Goal: Check status: Check status

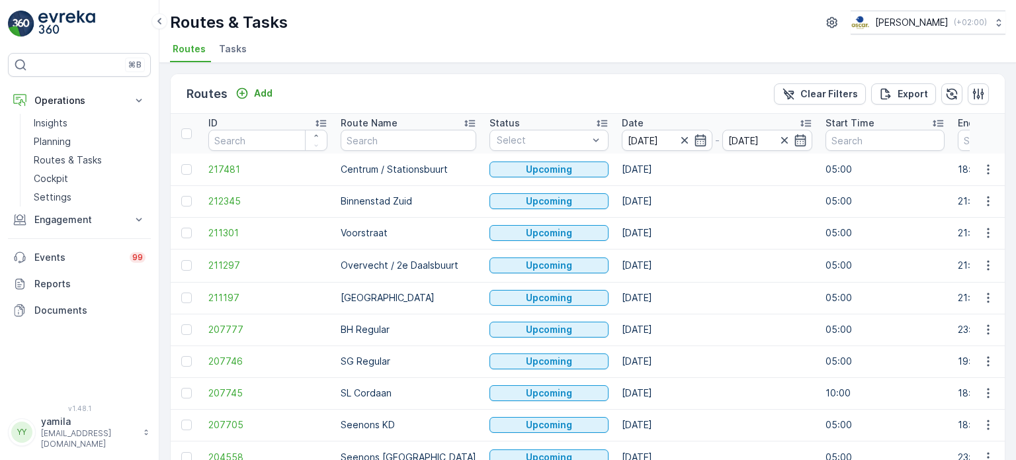
scroll to position [5, 0]
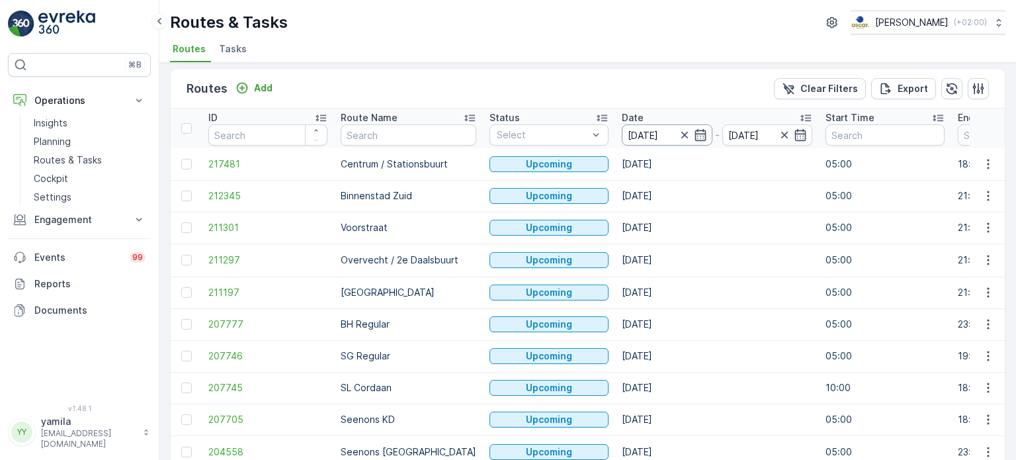
click at [643, 139] on input "[DATE]" at bounding box center [667, 134] width 91 height 21
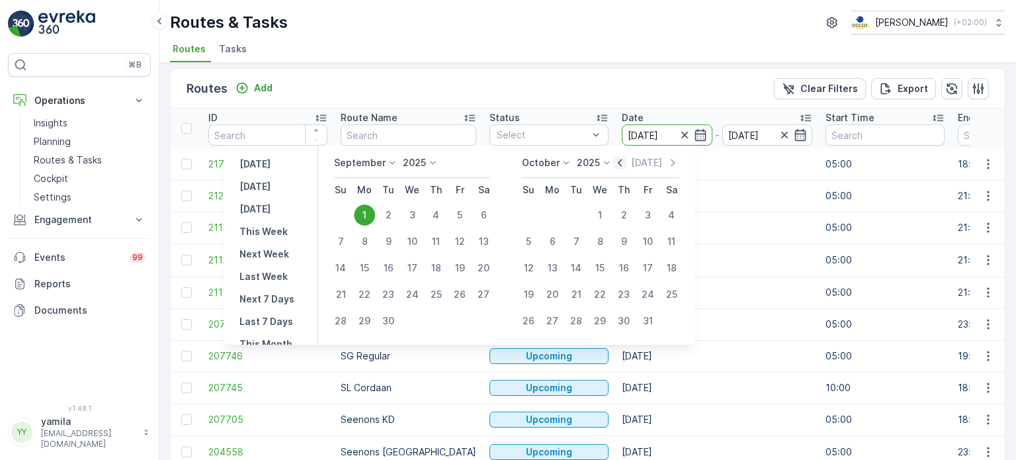
click at [626, 165] on icon "button" at bounding box center [619, 162] width 13 height 13
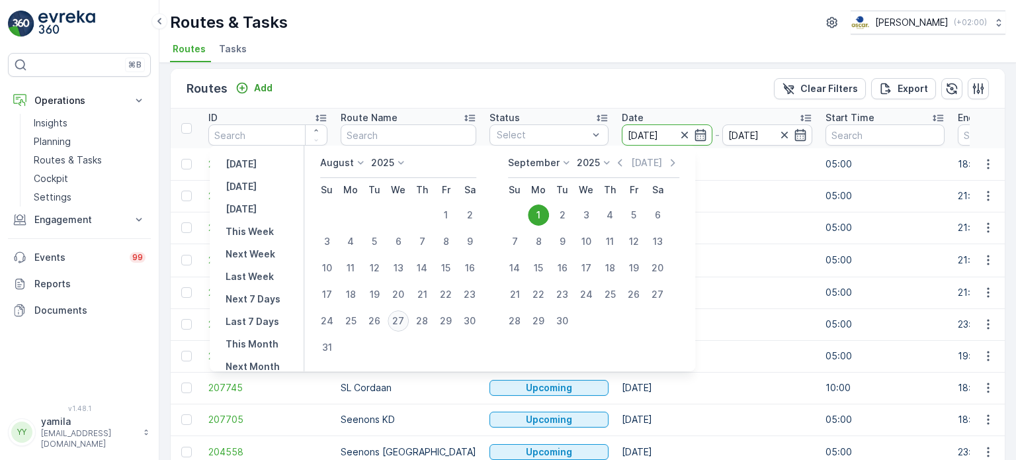
click at [399, 323] on div "27" at bounding box center [398, 320] width 21 height 21
type input "[DATE]"
click at [399, 323] on div "27" at bounding box center [398, 320] width 21 height 21
type input "[DATE]"
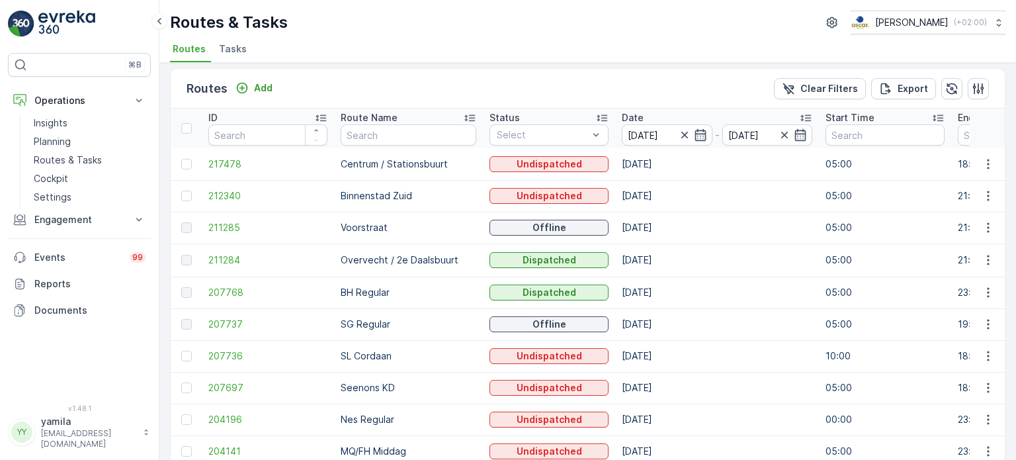
scroll to position [6, 0]
click at [992, 166] on button "button" at bounding box center [988, 163] width 24 height 16
click at [966, 180] on span "See More Details" at bounding box center [957, 181] width 77 height 13
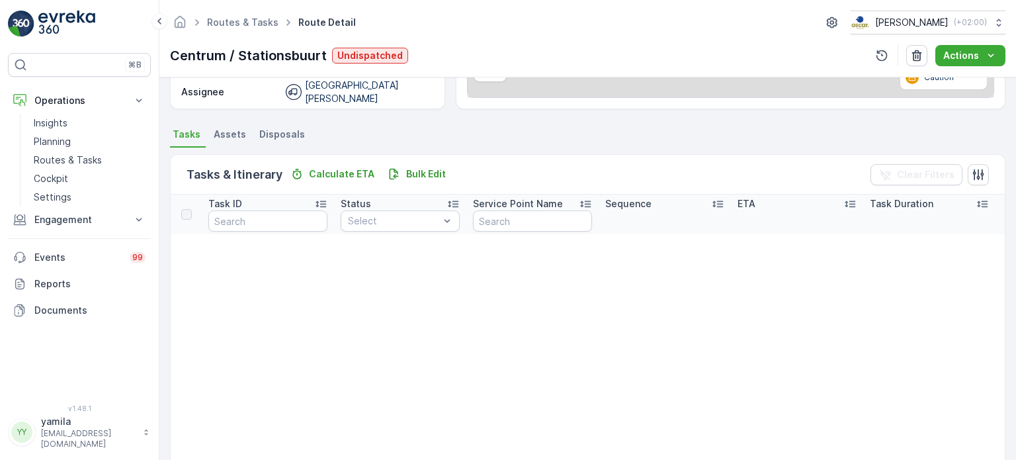
scroll to position [238, 0]
